Goal: Navigation & Orientation: Go to known website

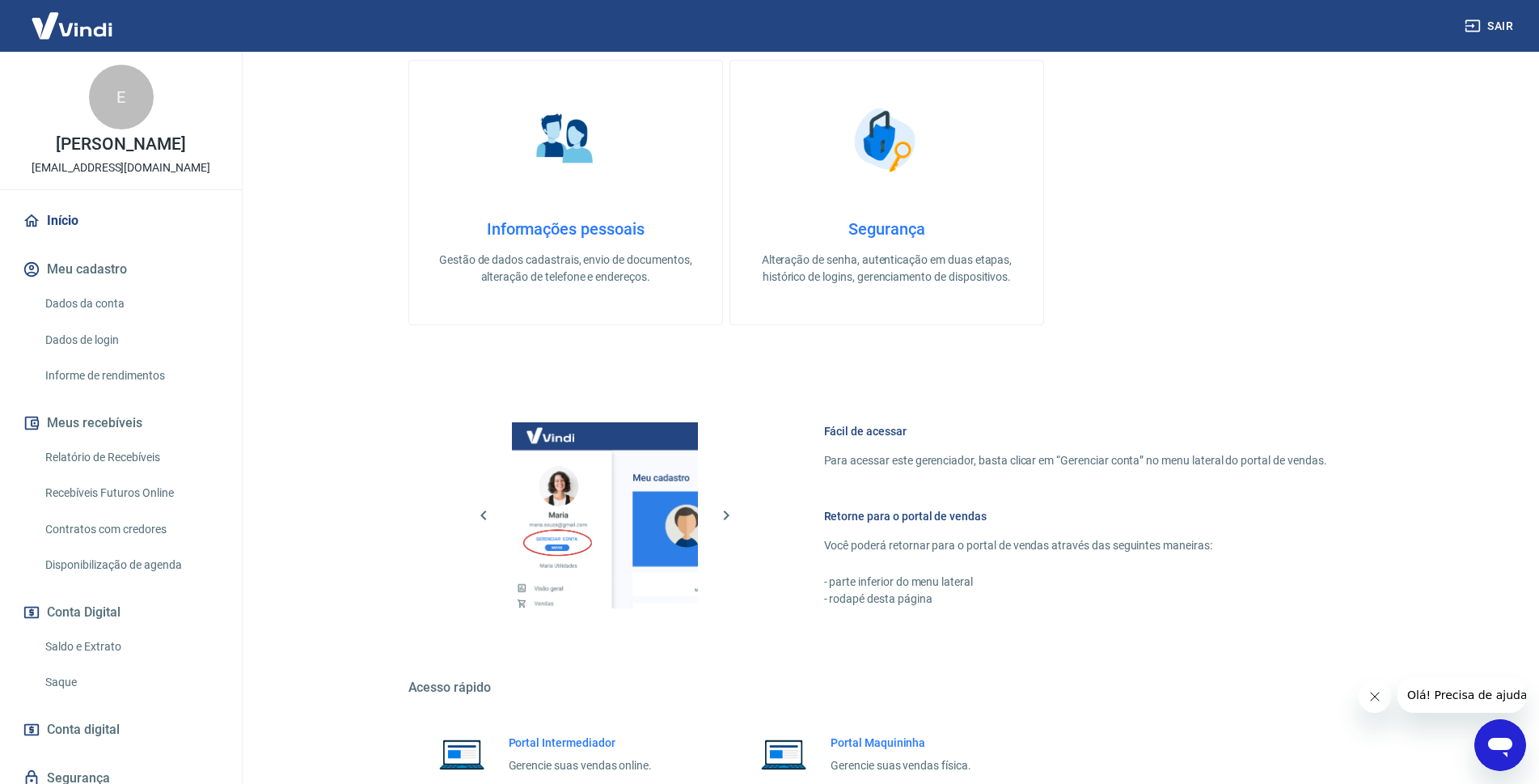
scroll to position [477, 0]
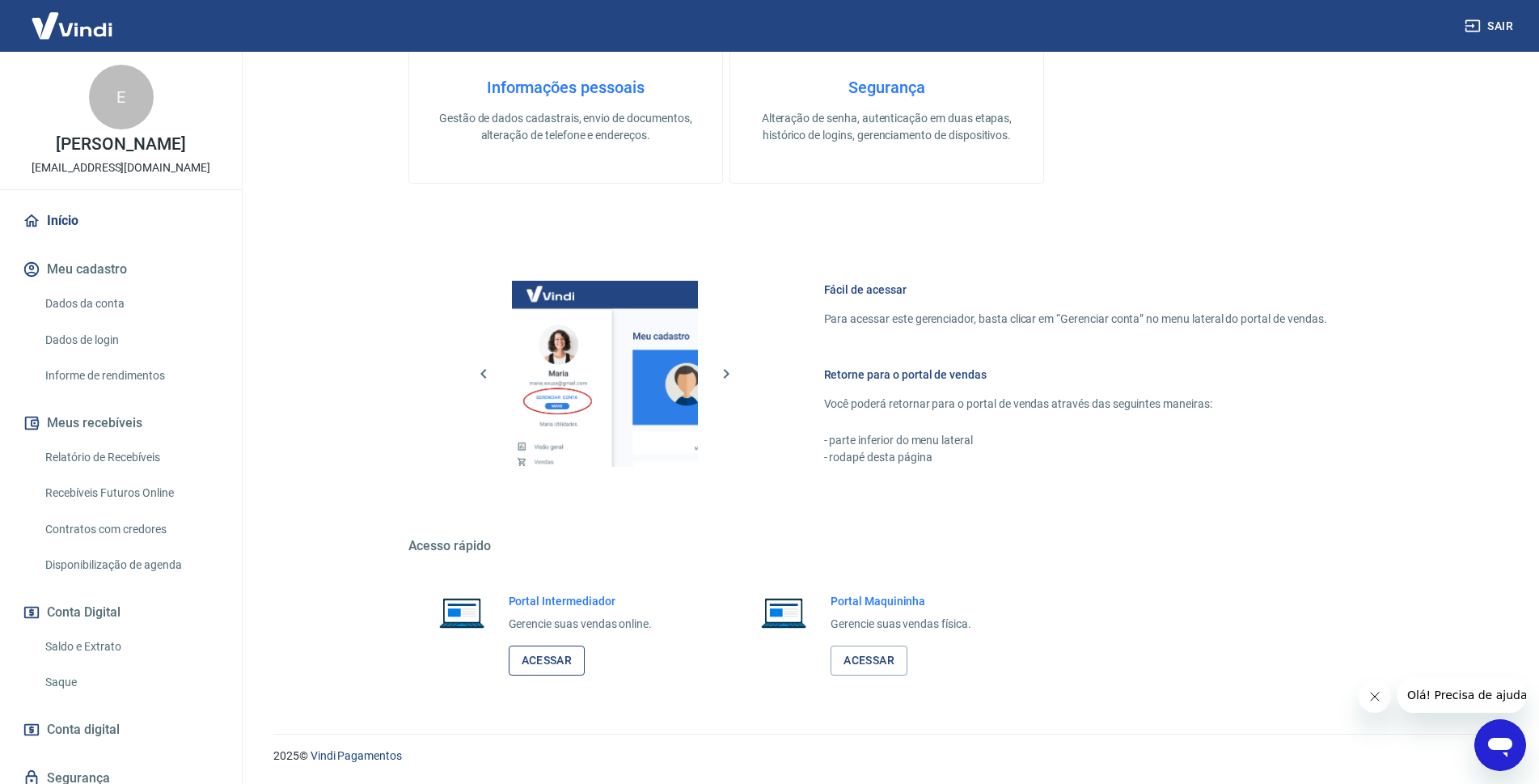
click at [549, 653] on link "Acessar" at bounding box center [547, 661] width 77 height 30
